Goal: Task Accomplishment & Management: Use online tool/utility

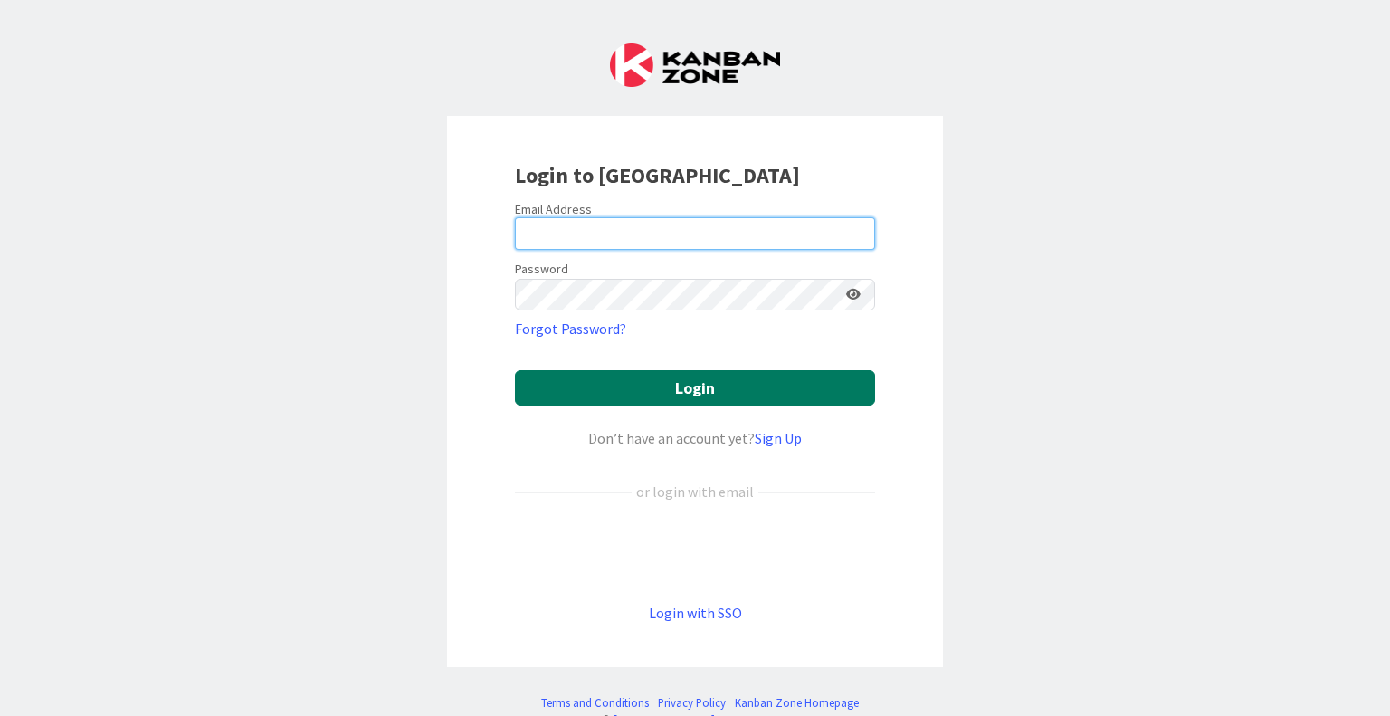
type input "[EMAIL_ADDRESS][DOMAIN_NAME]"
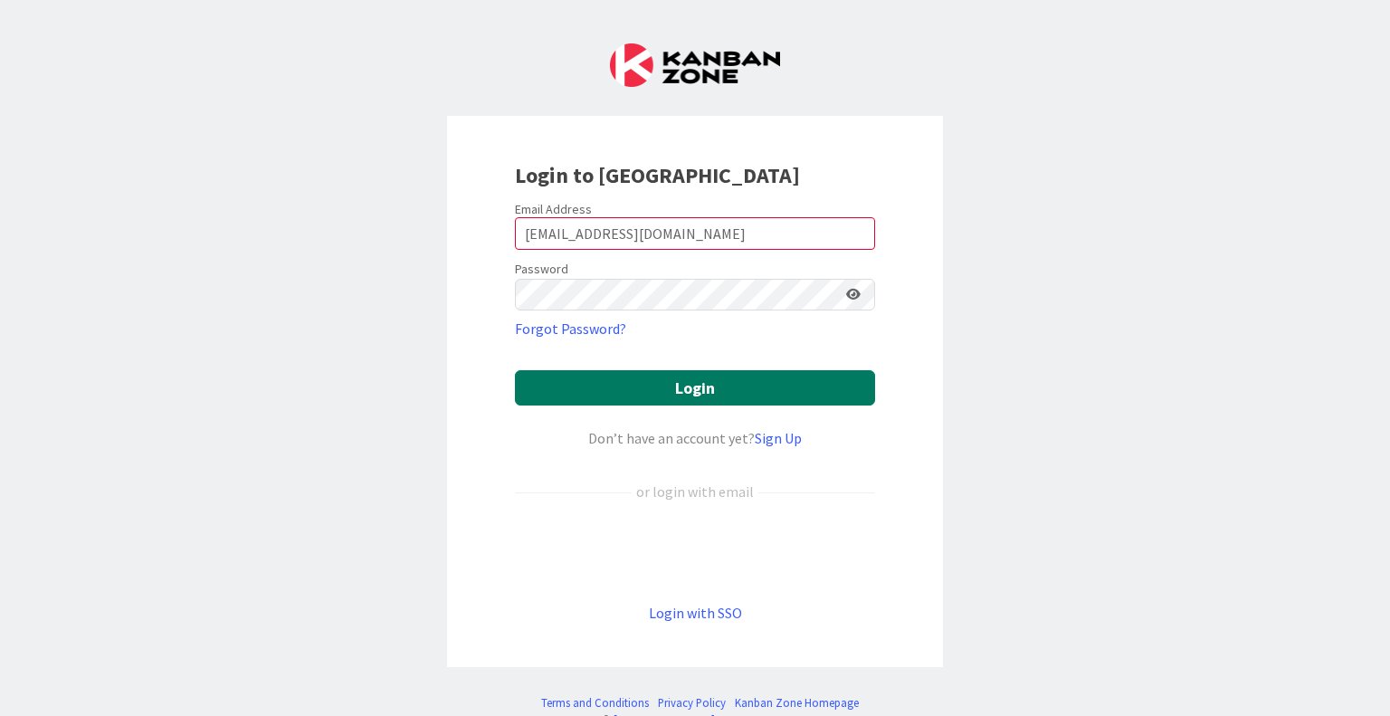
click at [688, 391] on button "Login" at bounding box center [695, 387] width 360 height 35
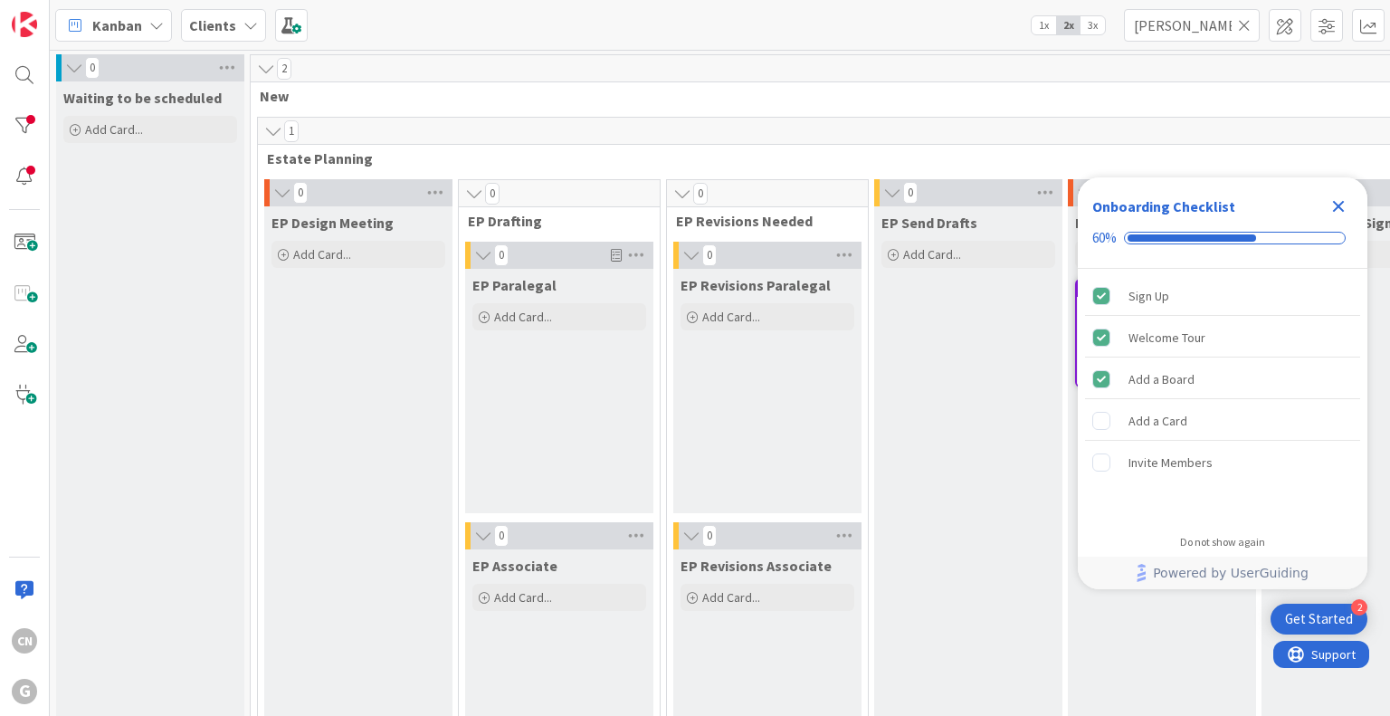
click at [1335, 211] on icon "Close Checklist" at bounding box center [1339, 207] width 12 height 12
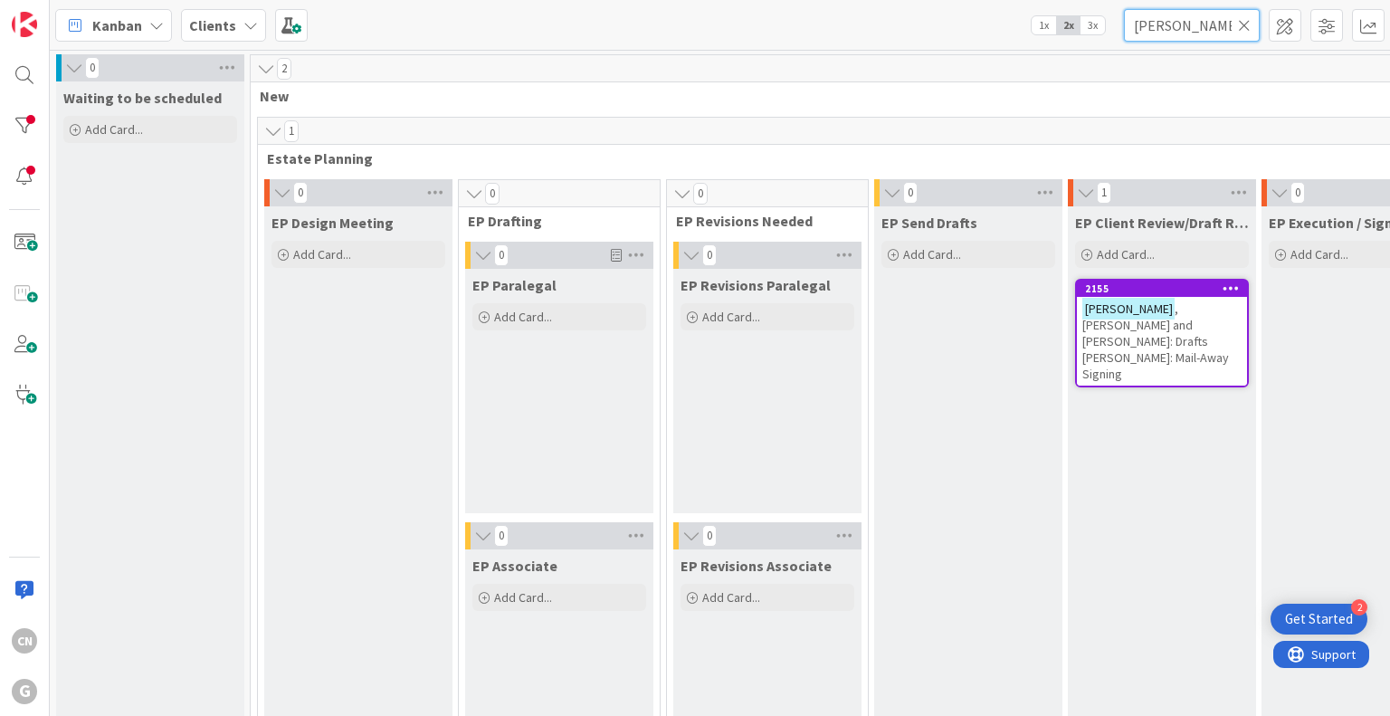
drag, startPoint x: 1199, startPoint y: 28, endPoint x: 1084, endPoint y: 35, distance: 114.3
click at [1084, 35] on div "Kanban Clients 1x 2x 3x [PERSON_NAME]" at bounding box center [720, 25] width 1341 height 50
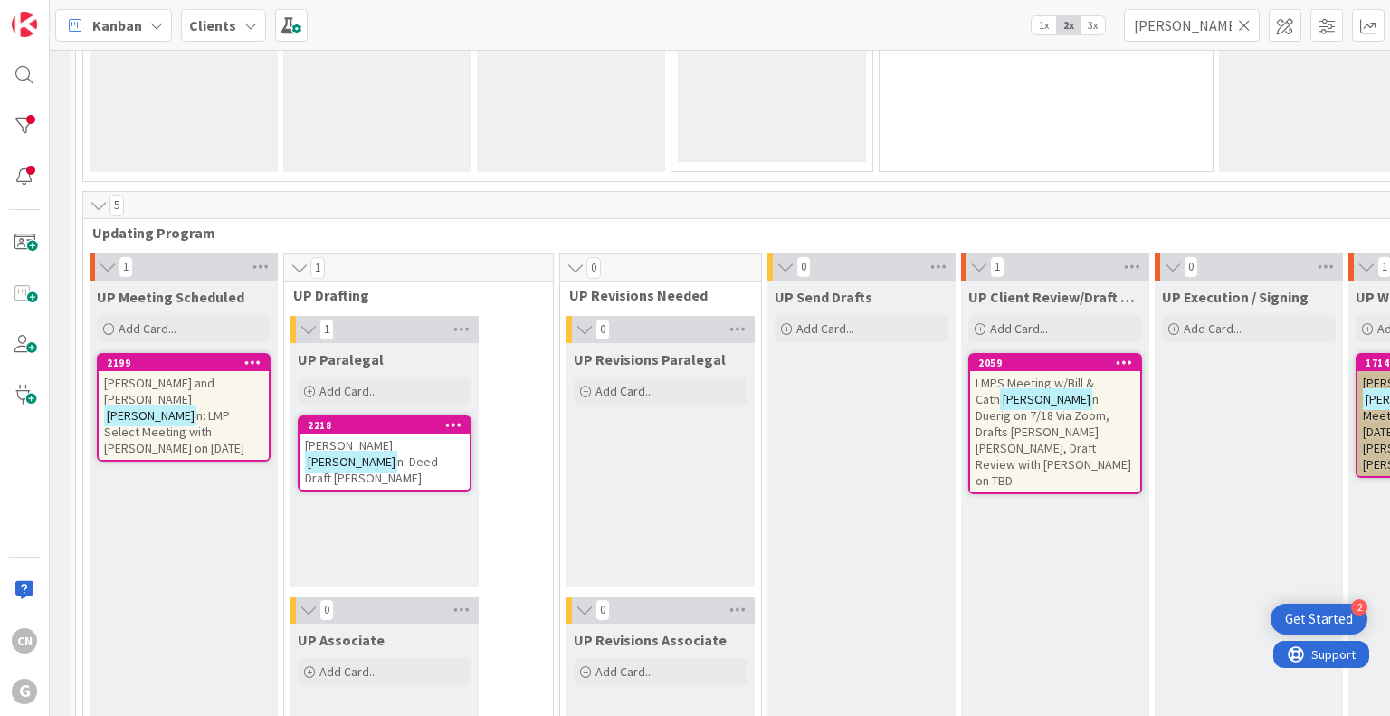
scroll to position [2535, 174]
click at [1165, 27] on input "[PERSON_NAME]" at bounding box center [1192, 25] width 136 height 33
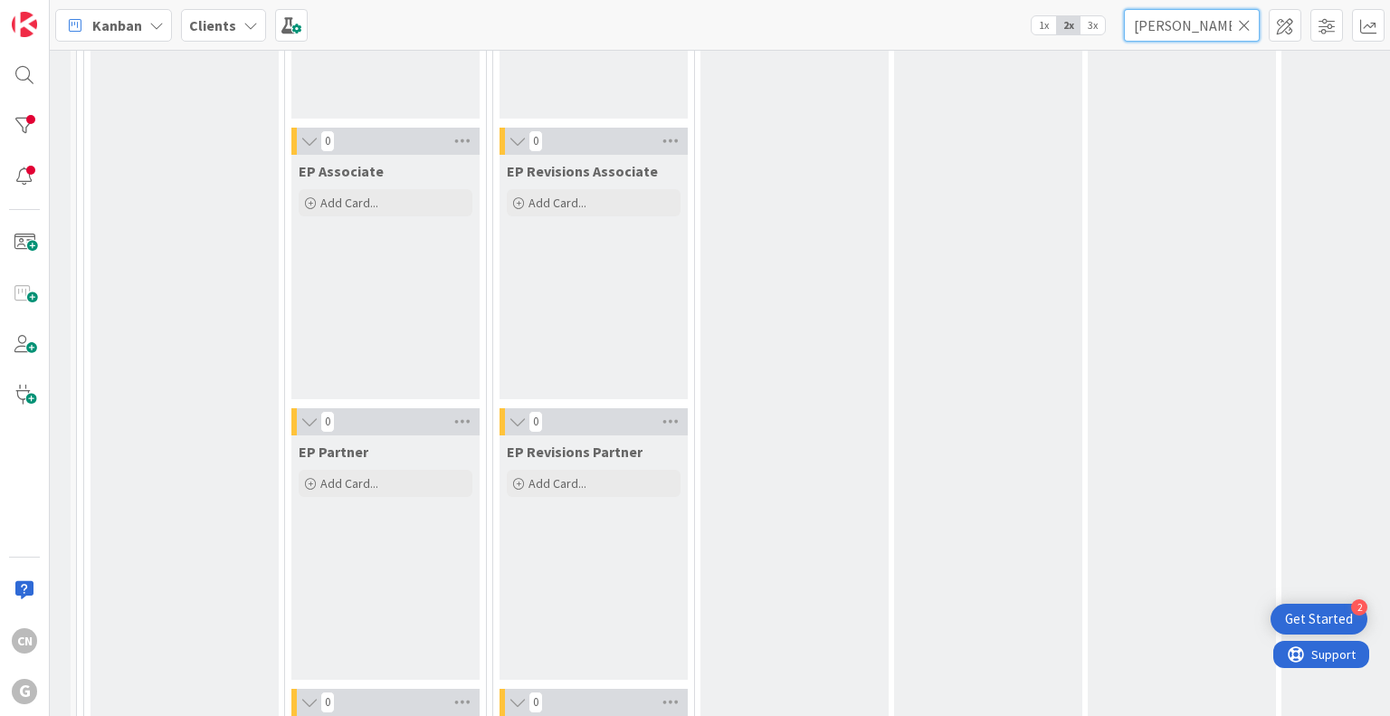
scroll to position [372, 174]
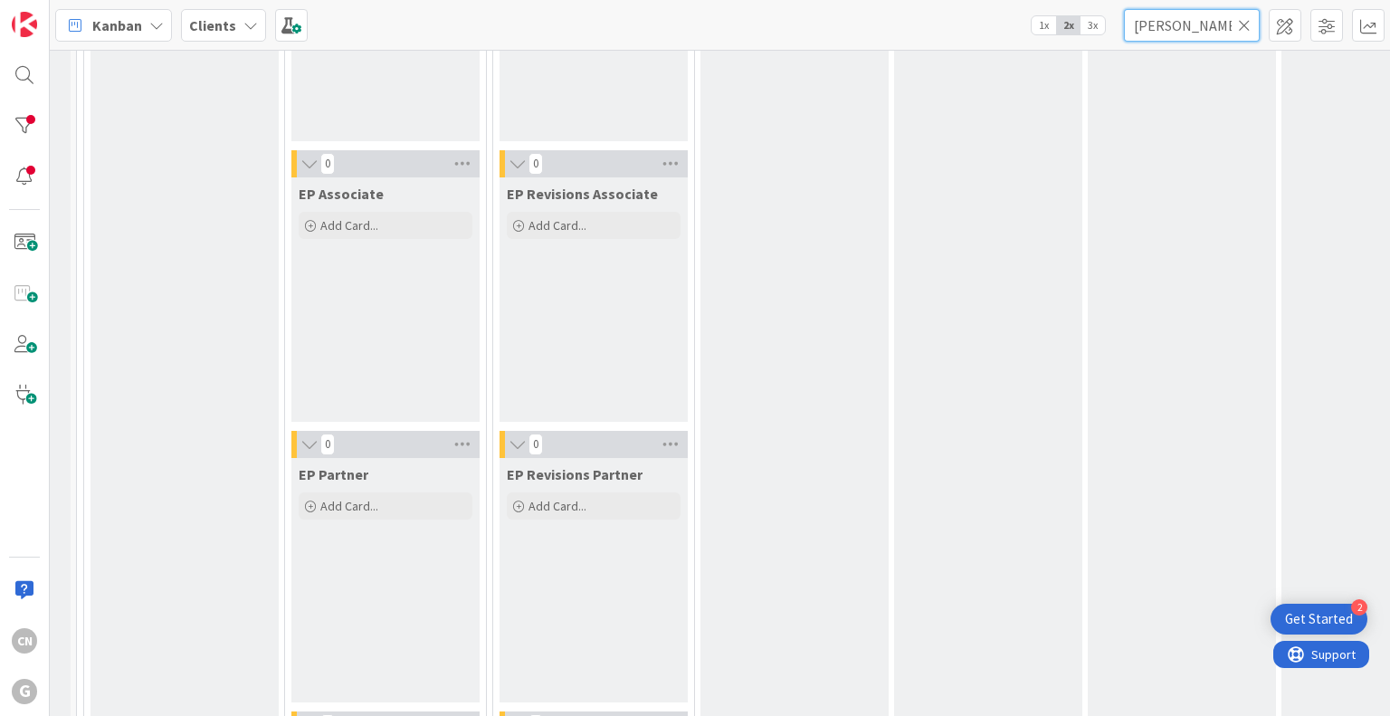
type input "[PERSON_NAME]"
